Goal: Find contact information: Find contact information

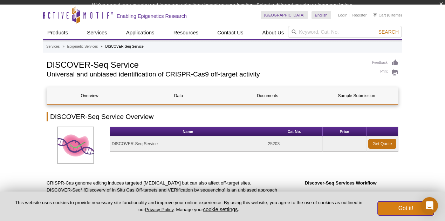
click at [403, 210] on button "Got it!" at bounding box center [406, 208] width 56 height 14
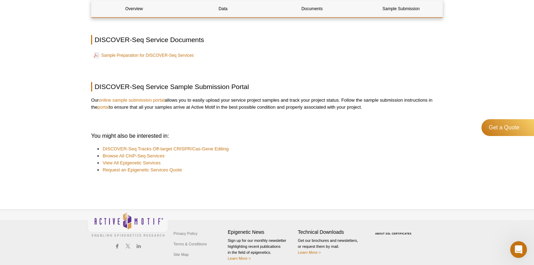
scroll to position [1195, 0]
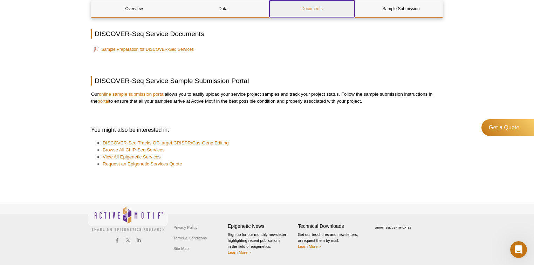
click at [317, 9] on link "Documents" at bounding box center [312, 8] width 85 height 17
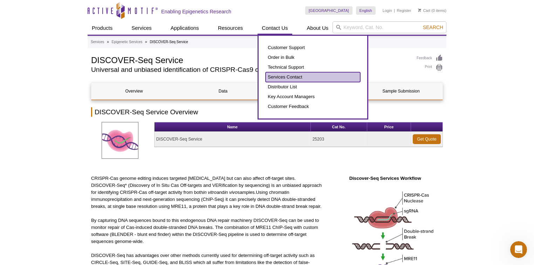
click at [283, 79] on link "Services Contact" at bounding box center [313, 77] width 95 height 10
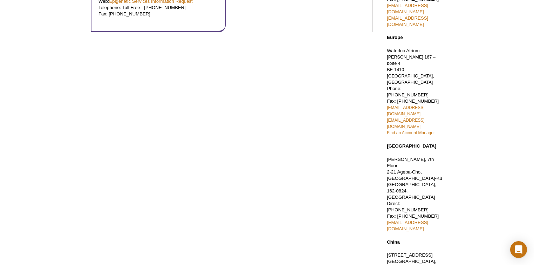
scroll to position [101, 0]
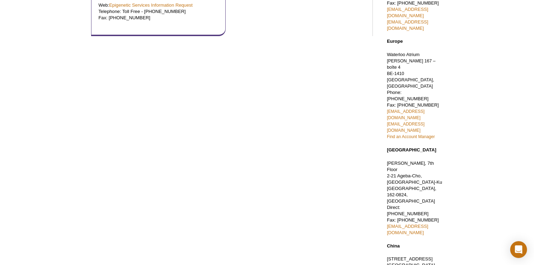
drag, startPoint x: 452, startPoint y: 210, endPoint x: 385, endPoint y: 210, distance: 66.6
click at [385, 210] on div "Active Motif Logo Enabling Epigenetics Research 0 Search Skip to content Active…" at bounding box center [267, 154] width 534 height 511
copy link "[EMAIL_ADDRESS][DOMAIN_NAME]"
click at [283, 187] on div "Custom Services Active Motif is proud to provide a variety of custom services t…" at bounding box center [234, 137] width 292 height 391
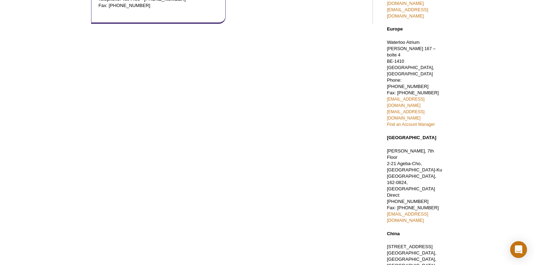
scroll to position [133, 0]
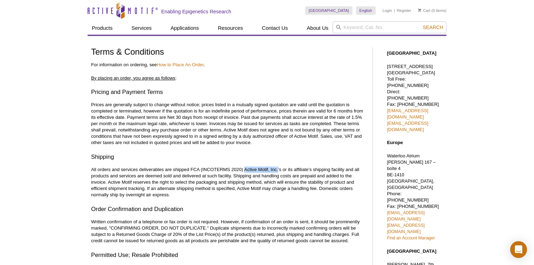
drag, startPoint x: 246, startPoint y: 169, endPoint x: 278, endPoint y: 167, distance: 32.0
click at [278, 167] on p "All orders and services deliverables are shipped FCA (INCOTERMS 2020) Active Mo…" at bounding box center [228, 183] width 275 height 32
copy p "Active Motif, Inc."
click at [247, 143] on p "Prices are generally subject to change without notice; prices listed in a mutua…" at bounding box center [228, 124] width 275 height 44
